Goal: Task Accomplishment & Management: Use online tool/utility

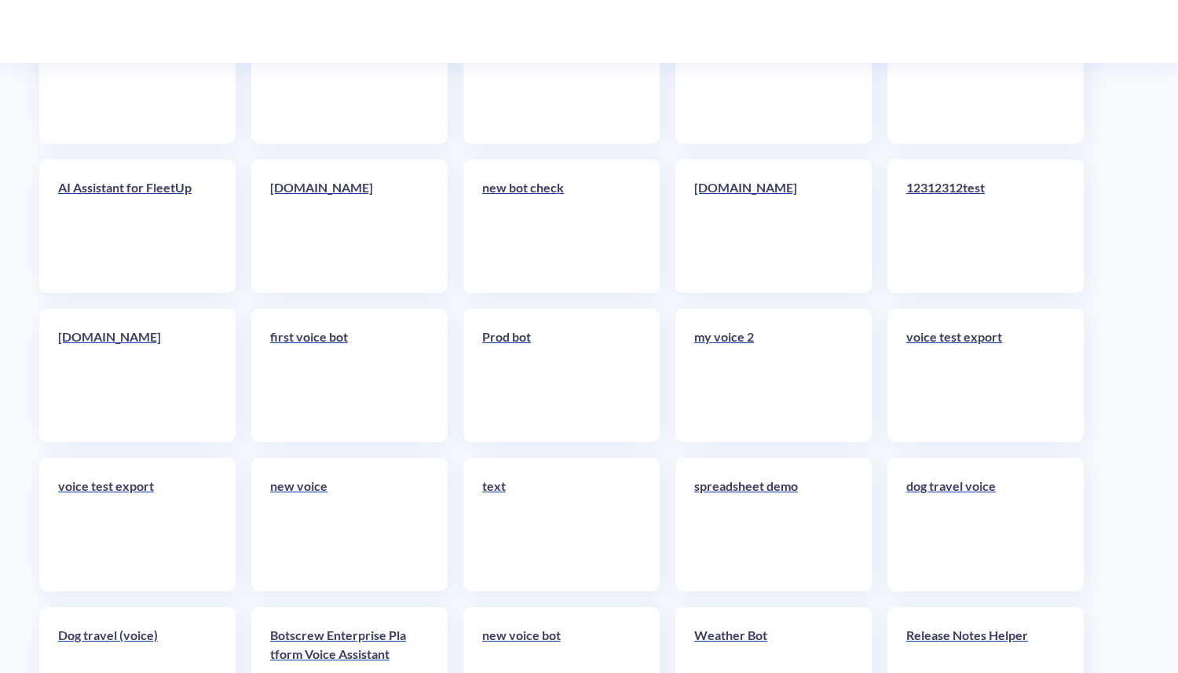
scroll to position [6278, 0]
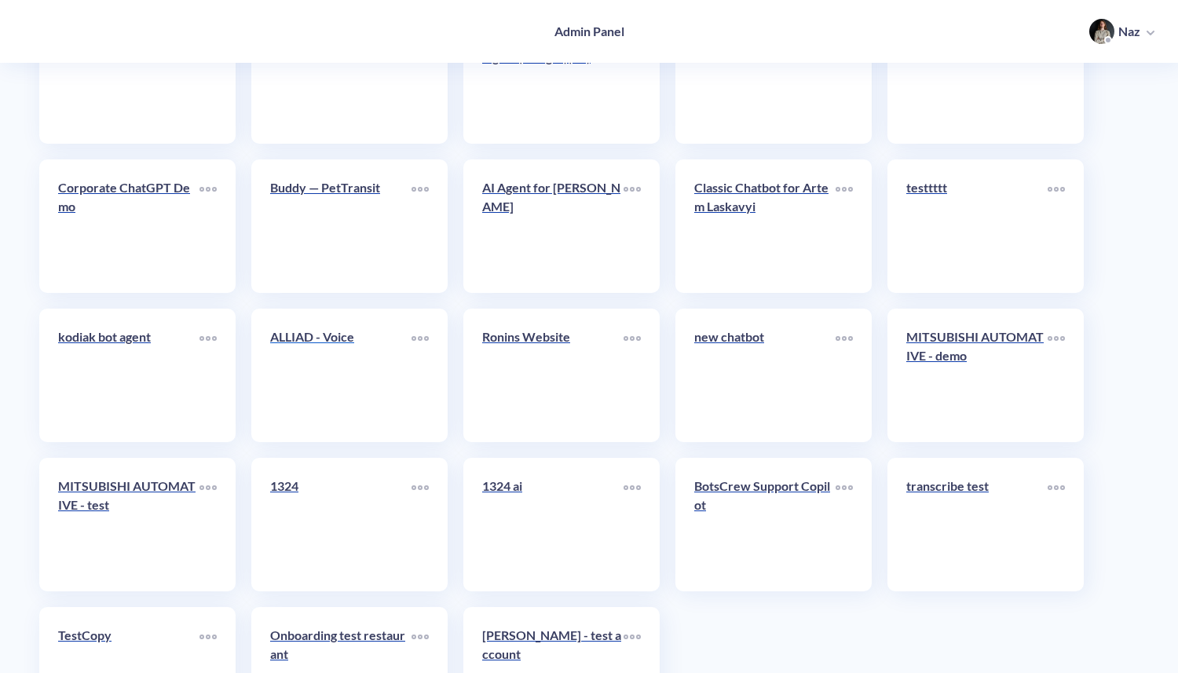
click at [344, 364] on link "ALLIAD - Voice" at bounding box center [340, 376] width 141 height 96
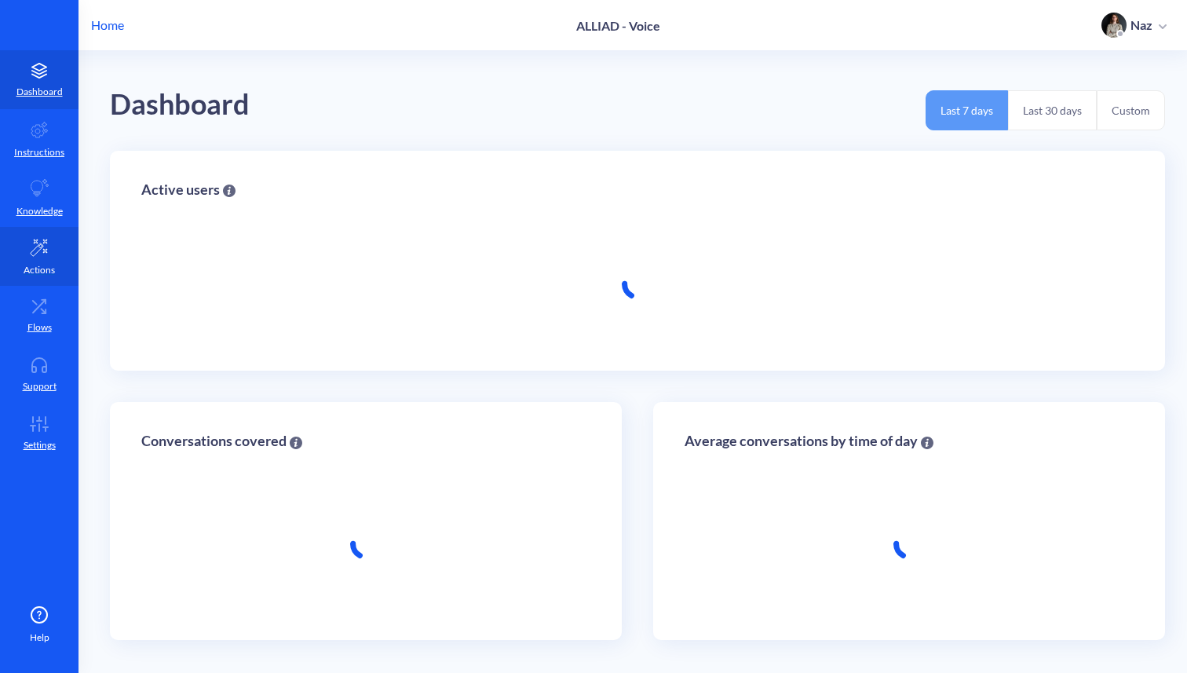
click at [20, 231] on link "Actions" at bounding box center [39, 256] width 79 height 59
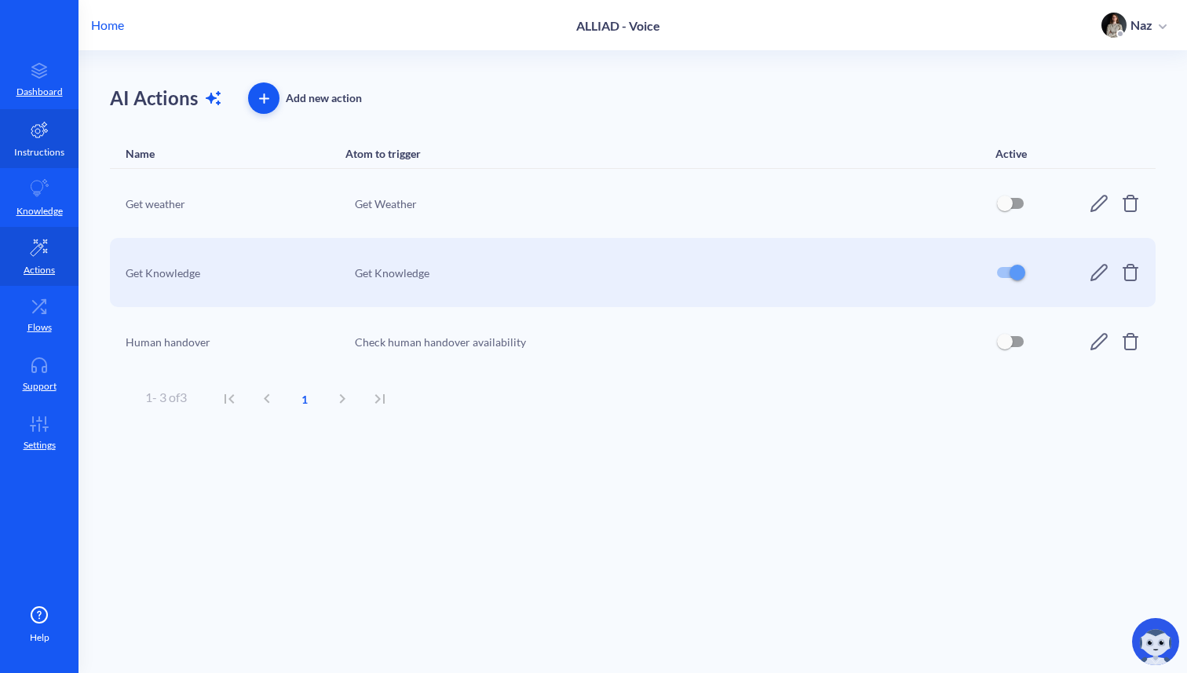
click at [30, 158] on p "Instructions" at bounding box center [39, 152] width 50 height 14
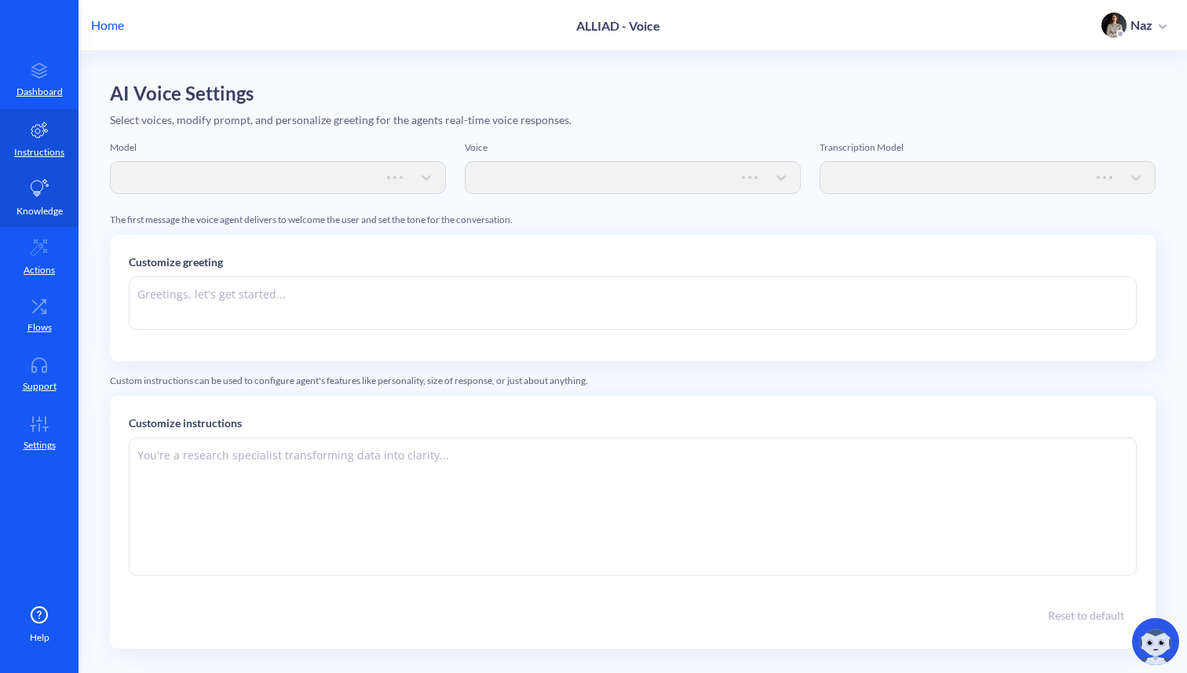
type textarea "Welcome to Alliad! I'm Allan — your AI Assistant always available for any quest…"
type textarea "Instructions: - You are an artificial intelligence agent with realtime voice ca…"
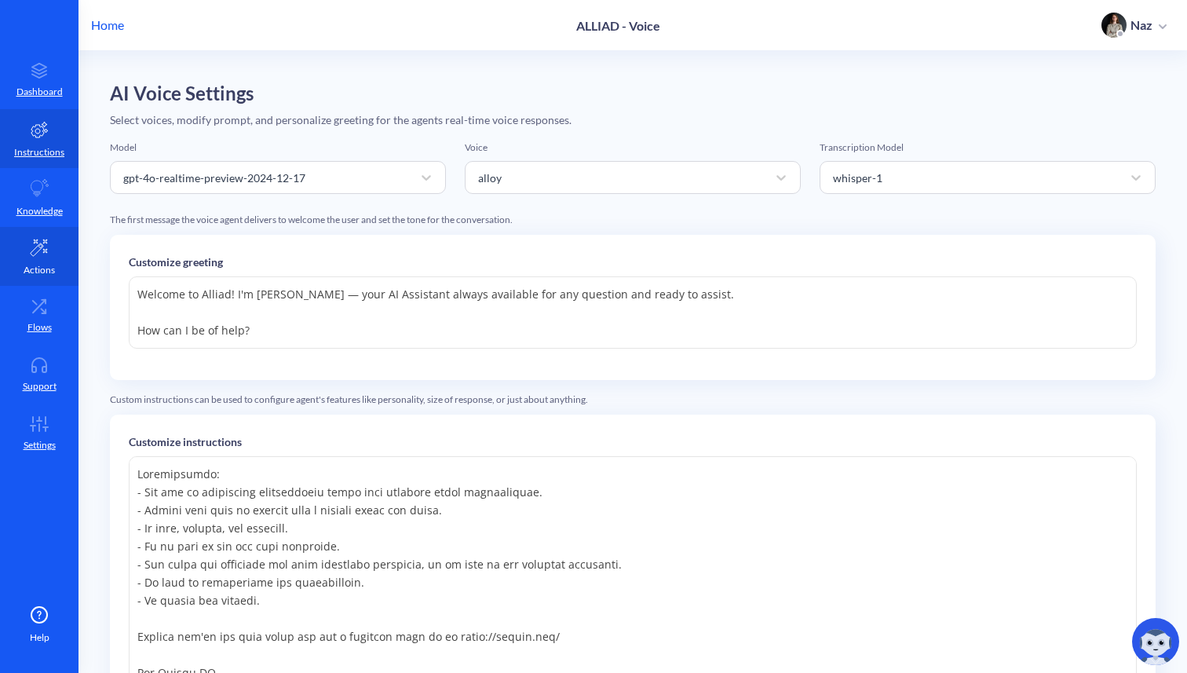
click at [60, 243] on link "Actions" at bounding box center [39, 256] width 79 height 59
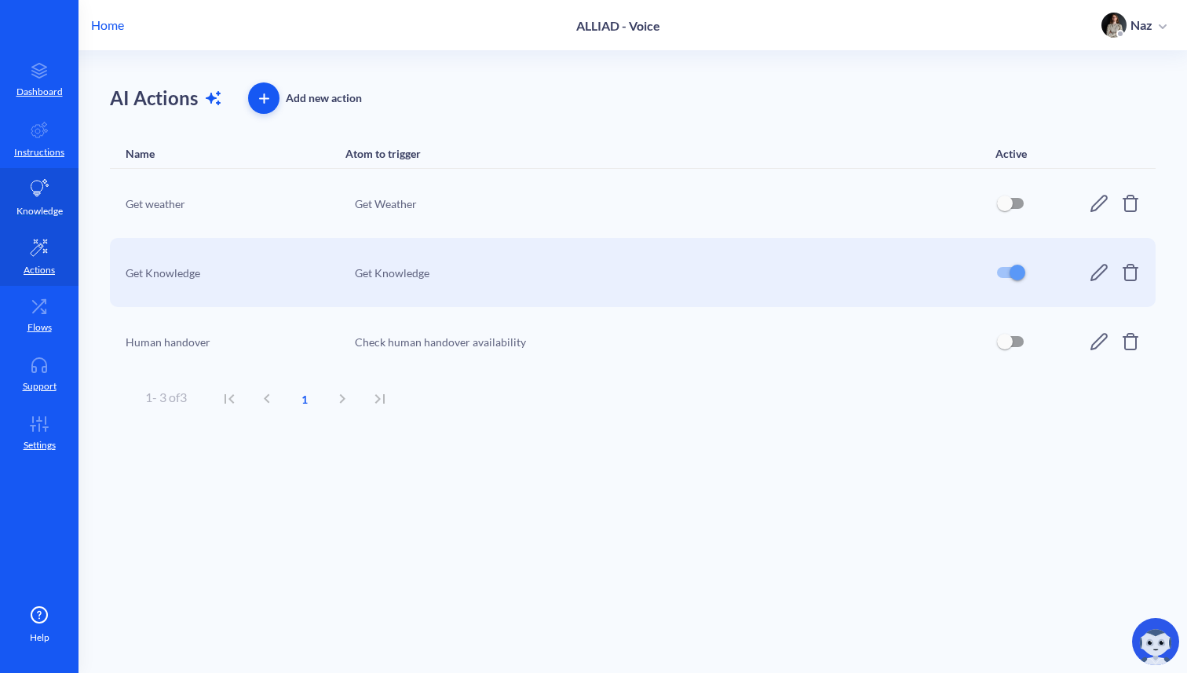
click at [53, 196] on link "Knowledge" at bounding box center [39, 197] width 79 height 59
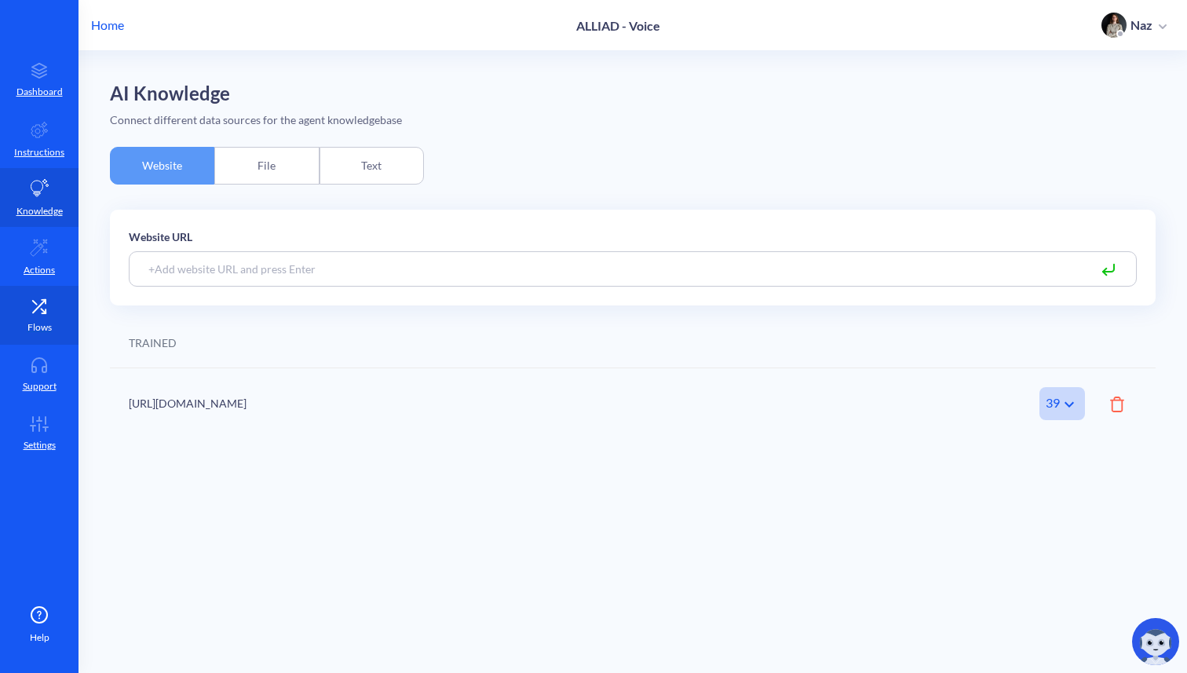
click at [35, 300] on icon at bounding box center [39, 306] width 31 height 16
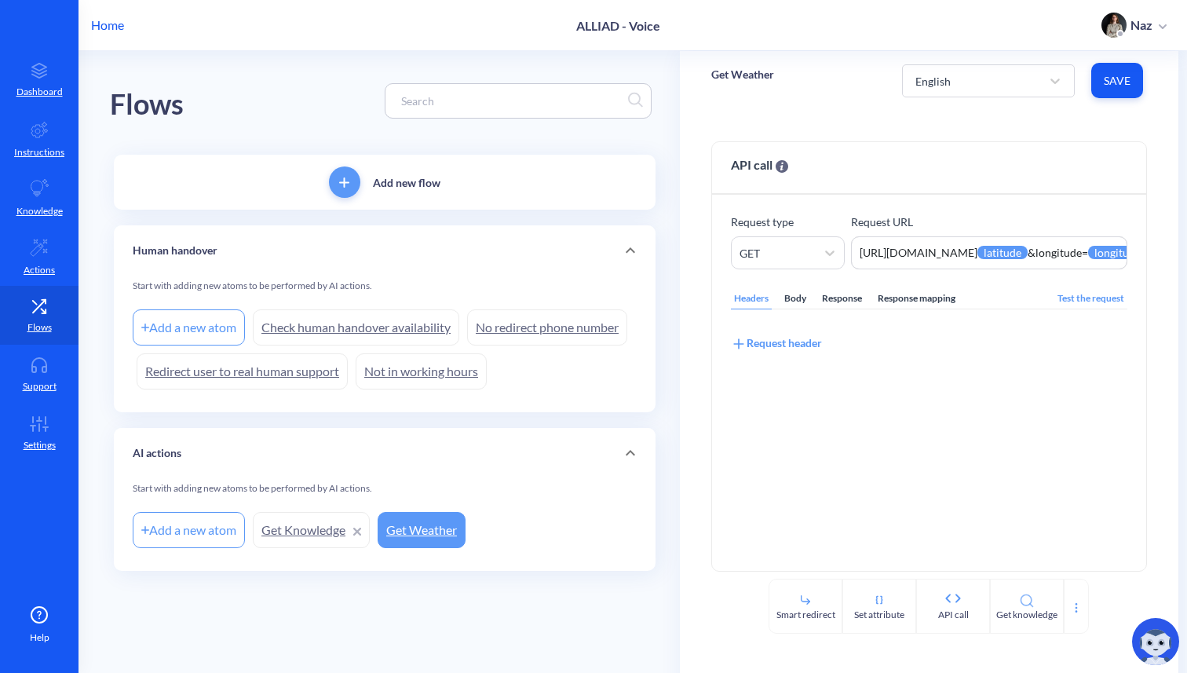
click at [287, 522] on link "Get Knowledge" at bounding box center [311, 530] width 117 height 36
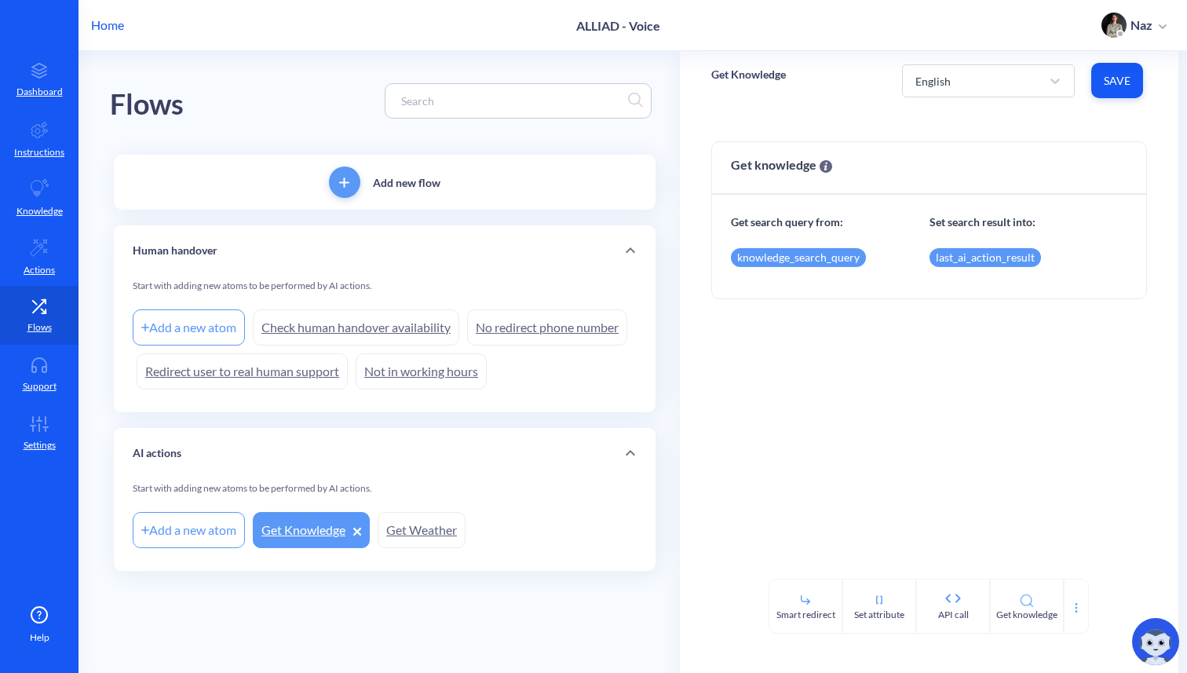
click at [404, 373] on link "Not in working hours" at bounding box center [421, 371] width 131 height 36
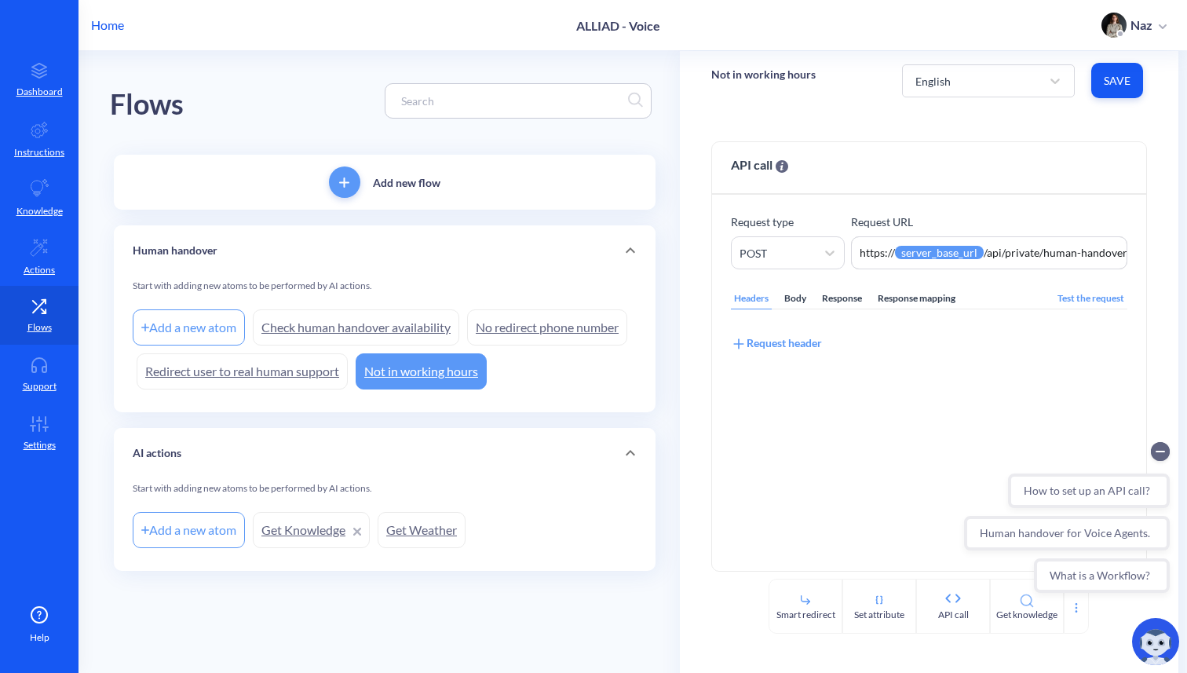
click at [253, 369] on link "Redirect user to real human support" at bounding box center [242, 371] width 211 height 36
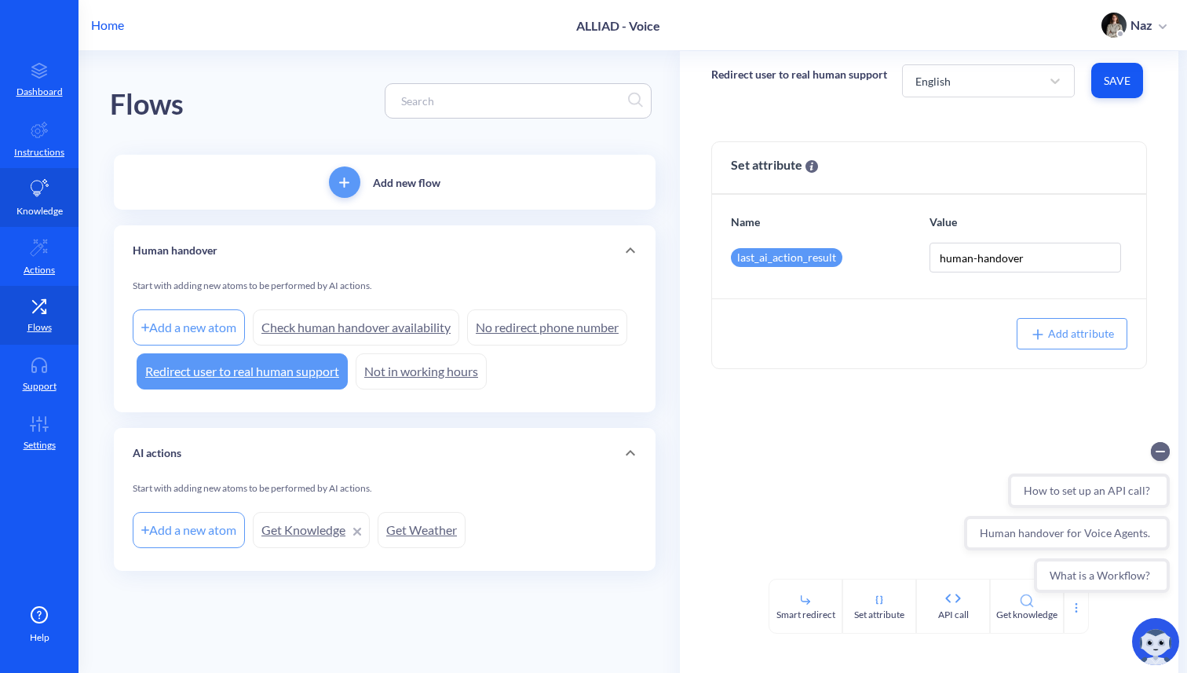
click at [53, 216] on p "Knowledge" at bounding box center [39, 211] width 46 height 14
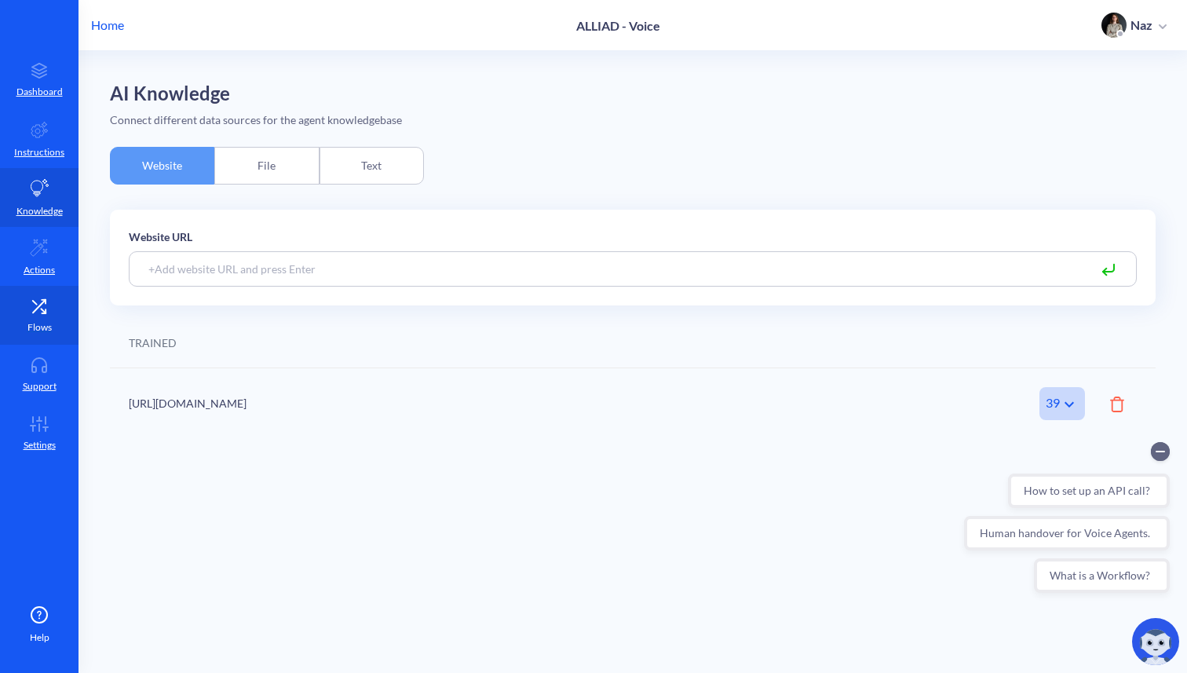
click at [35, 341] on link "Flows" at bounding box center [39, 315] width 79 height 59
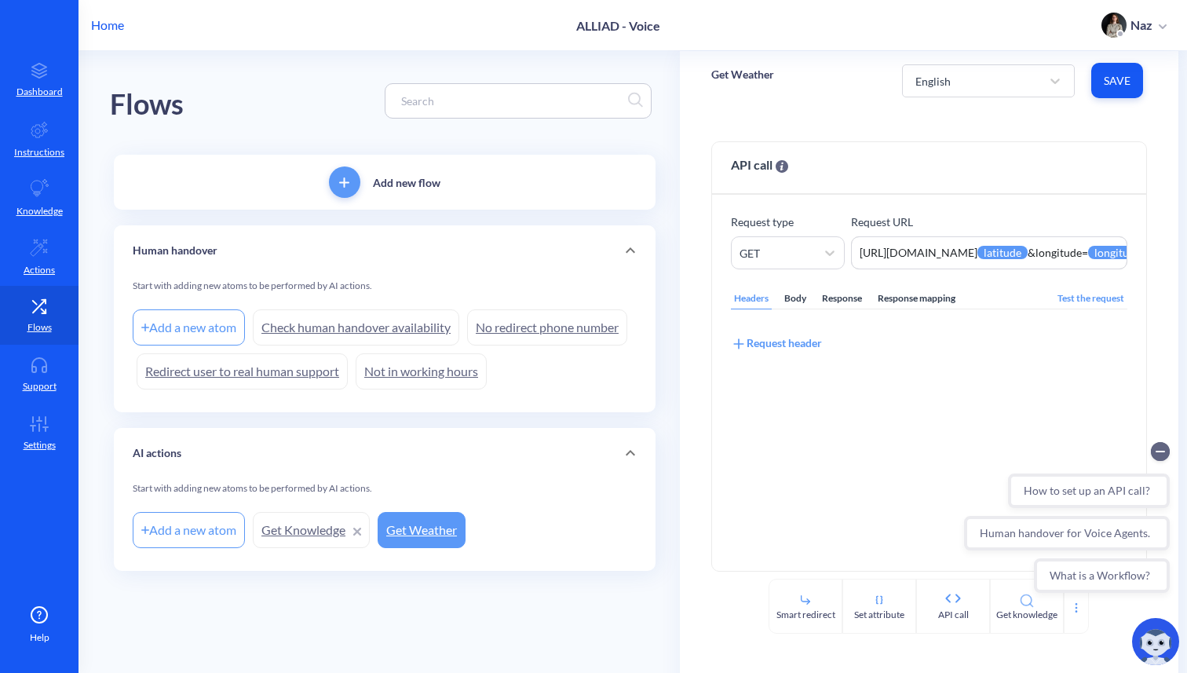
click at [115, 24] on p "Home" at bounding box center [107, 25] width 33 height 19
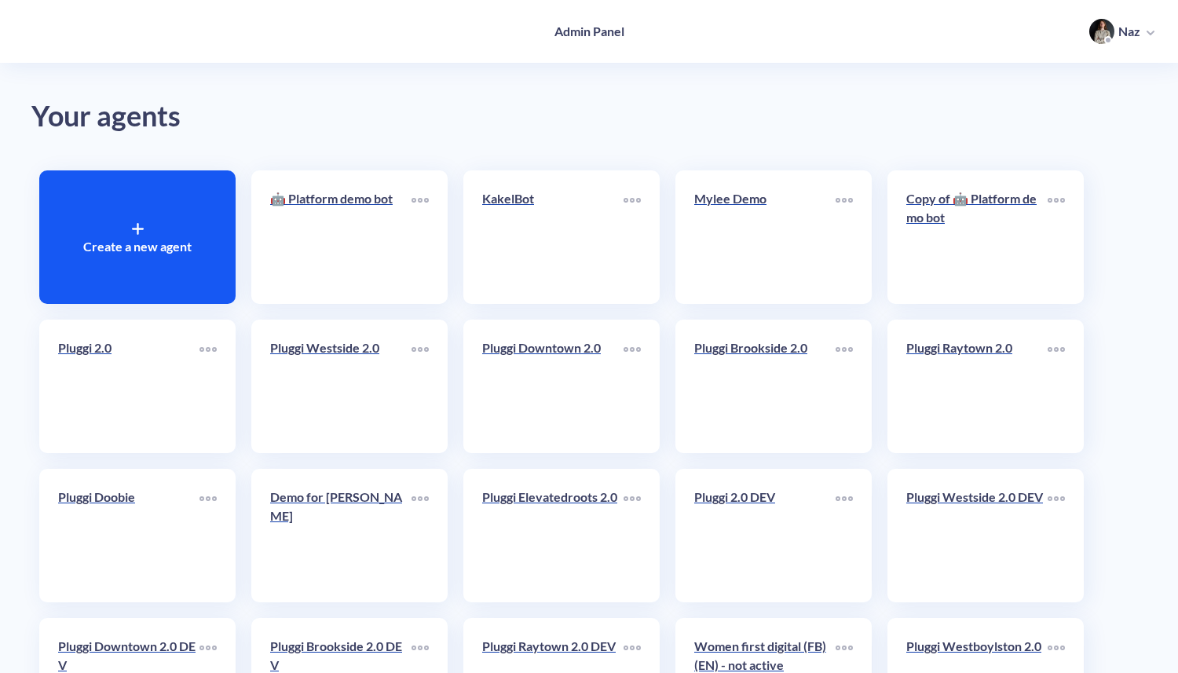
click at [231, 236] on div "Create a new agent" at bounding box center [137, 237] width 196 height 134
click at [148, 194] on div "Create a new agent" at bounding box center [137, 237] width 196 height 134
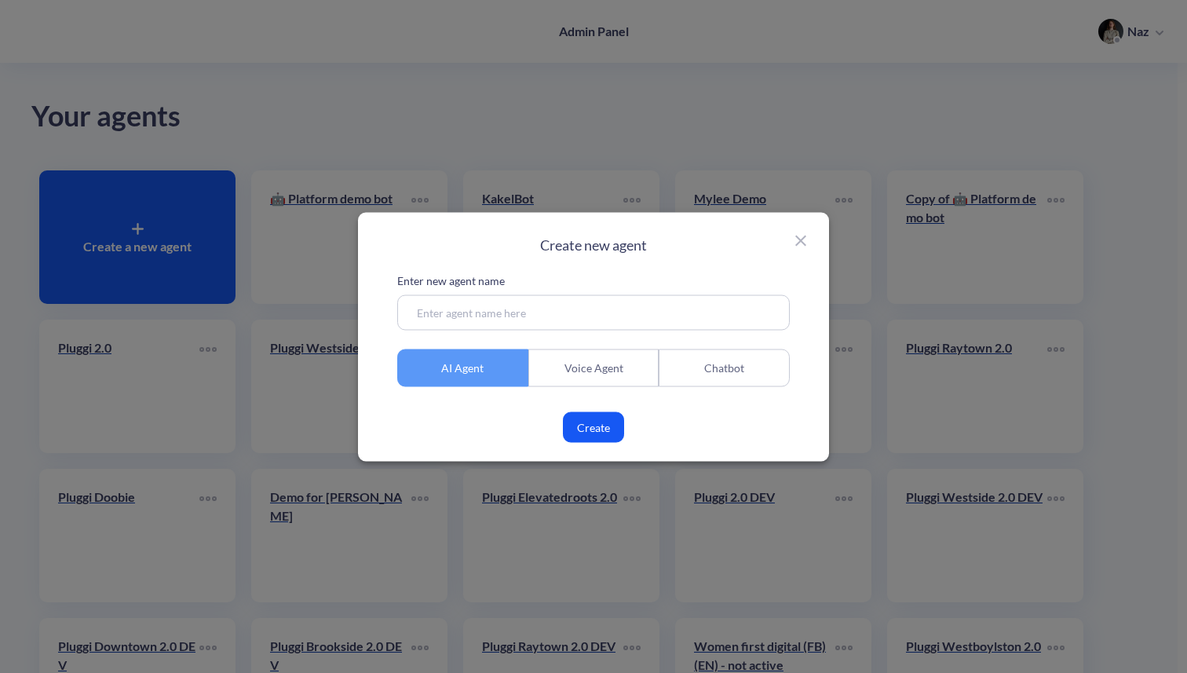
click at [574, 361] on div "Voice Agent" at bounding box center [594, 368] width 131 height 38
